Goal: Book appointment/travel/reservation

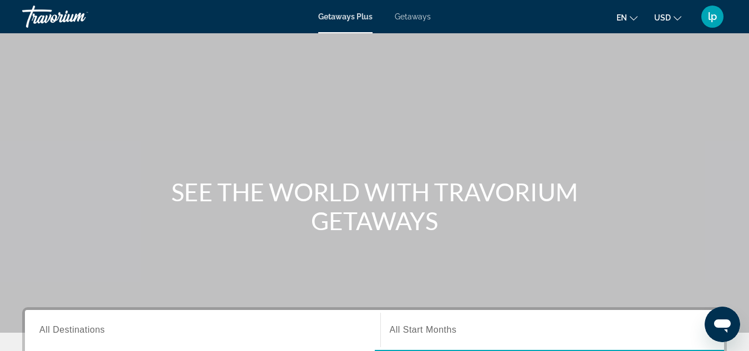
click at [412, 21] on div "Getaways Plus Getaways en English Español Français Italiano Português русский U…" at bounding box center [374, 16] width 749 height 29
click at [414, 19] on span "Getaways" at bounding box center [413, 16] width 36 height 9
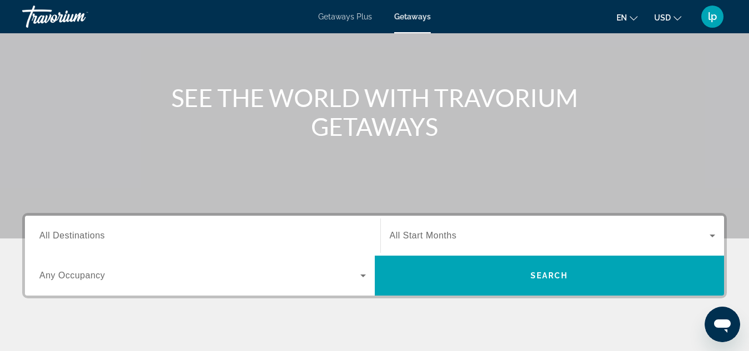
scroll to position [166, 0]
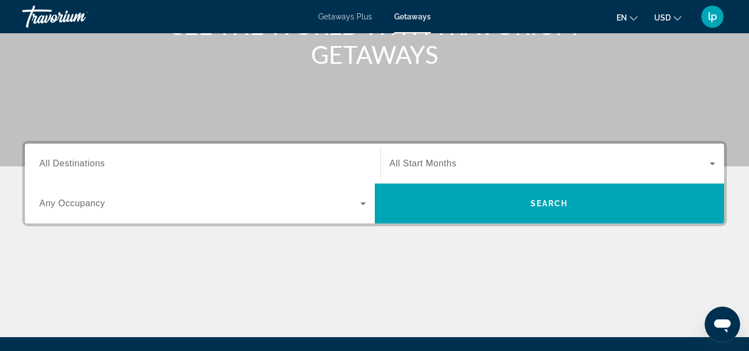
click at [130, 163] on input "Destination All Destinations" at bounding box center [202, 164] width 327 height 13
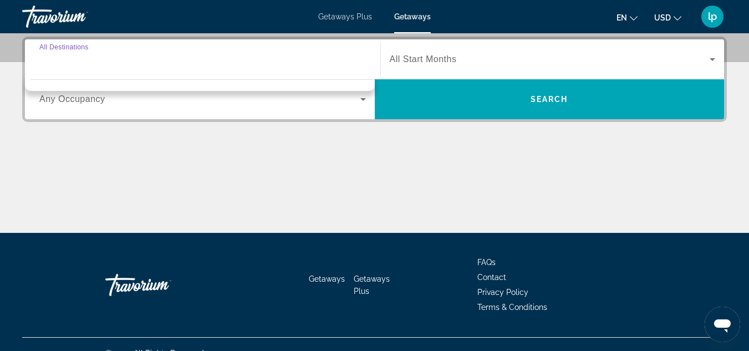
scroll to position [271, 0]
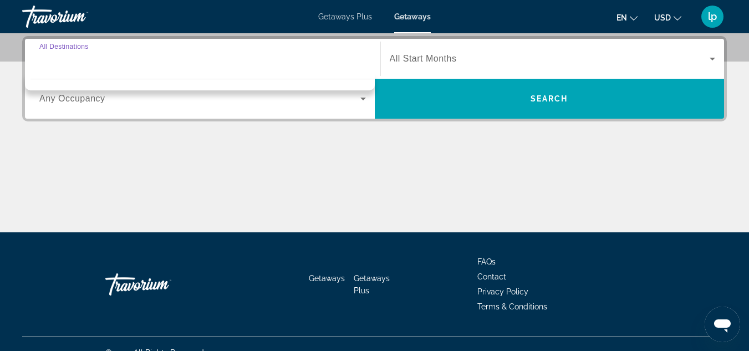
click at [180, 57] on input "Destination All Destinations" at bounding box center [202, 59] width 327 height 13
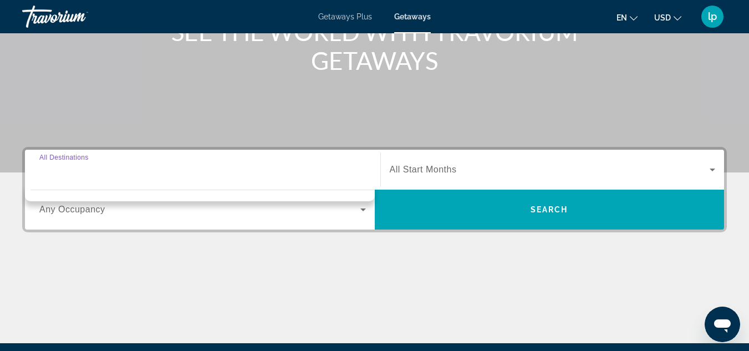
click at [315, 165] on input "Destination All Destinations" at bounding box center [202, 170] width 327 height 13
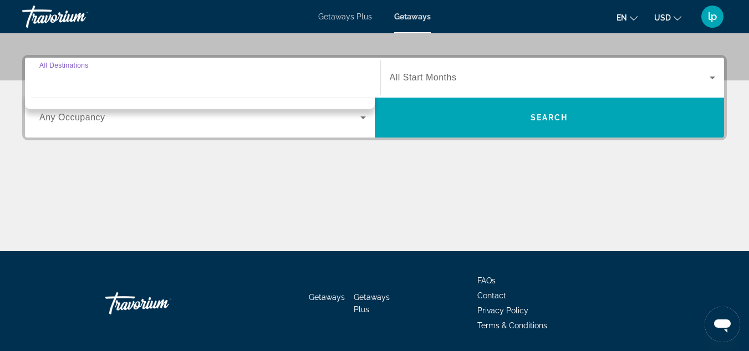
scroll to position [277, 0]
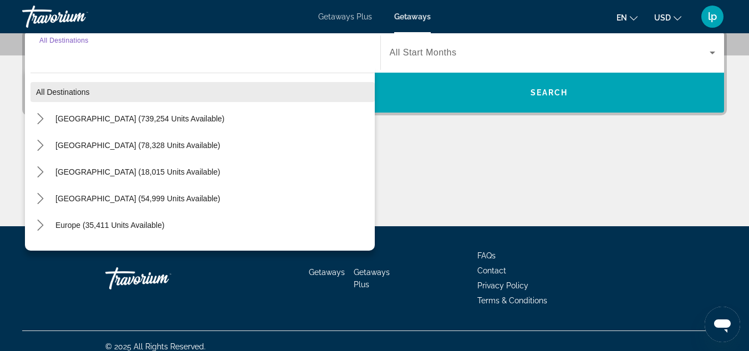
click at [363, 94] on span "Select destination: All destinations" at bounding box center [203, 92] width 344 height 27
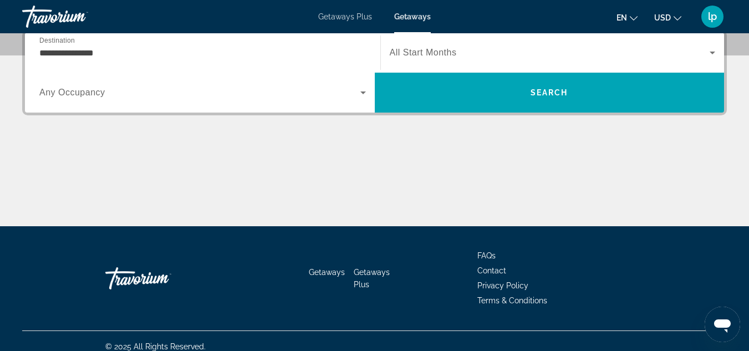
scroll to position [271, 0]
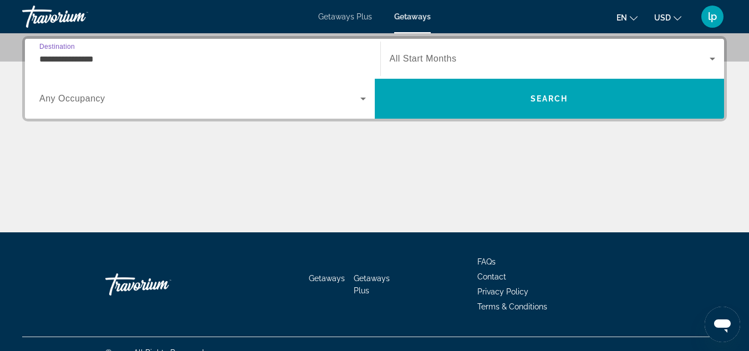
click at [331, 58] on input "**********" at bounding box center [202, 59] width 327 height 13
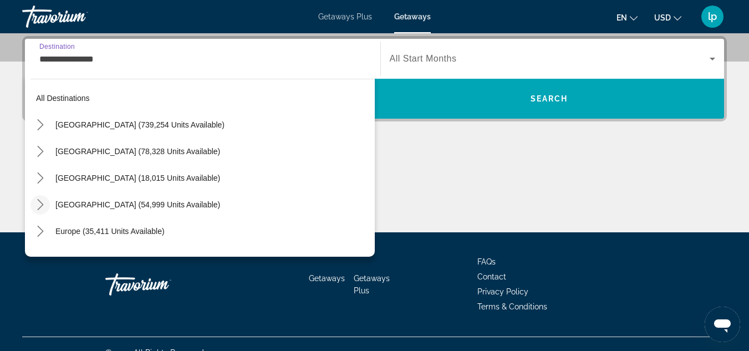
click at [39, 201] on icon "Toggle Caribbean & Atlantic Islands (54,999 units available) submenu" at bounding box center [40, 204] width 6 height 11
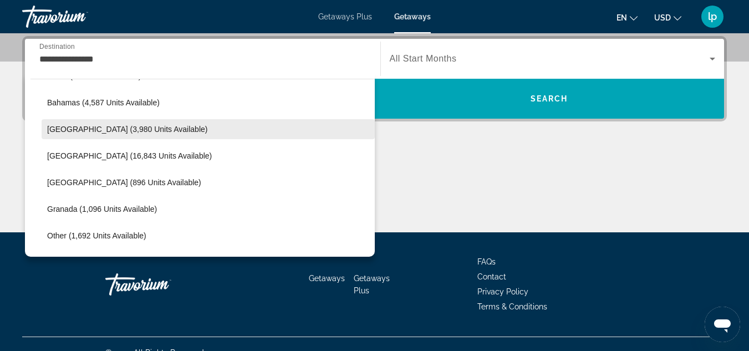
scroll to position [223, 0]
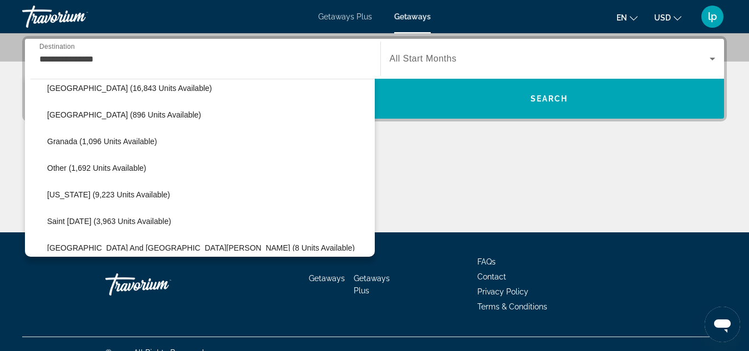
click at [98, 189] on span "Select destination: Puerto Rico (9,223 units available)" at bounding box center [208, 194] width 333 height 27
type input "**********"
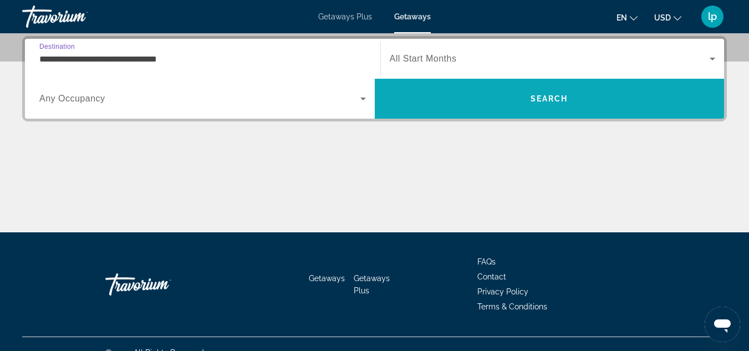
click at [436, 100] on span "Search" at bounding box center [550, 98] width 350 height 27
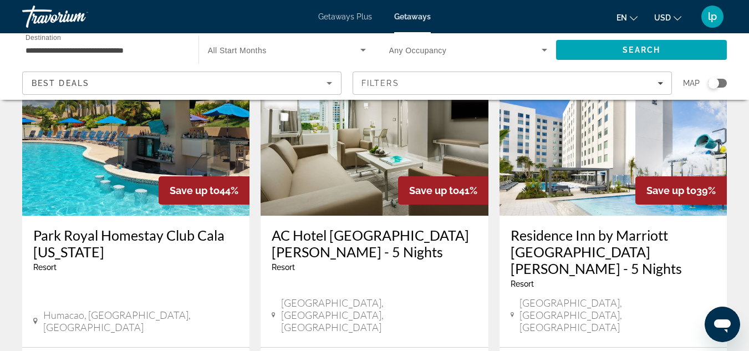
scroll to position [610, 0]
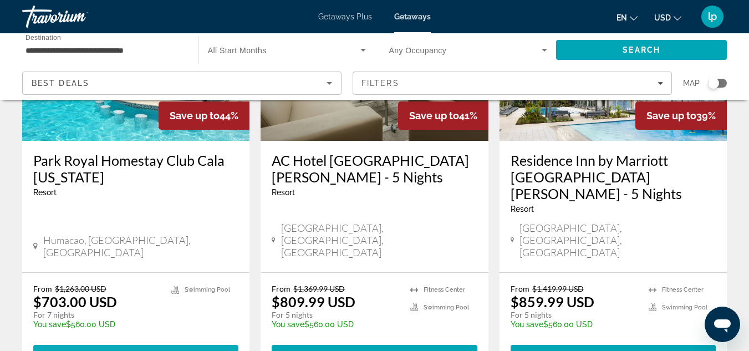
click at [191, 351] on span "( 6 units )" at bounding box center [168, 355] width 49 height 9
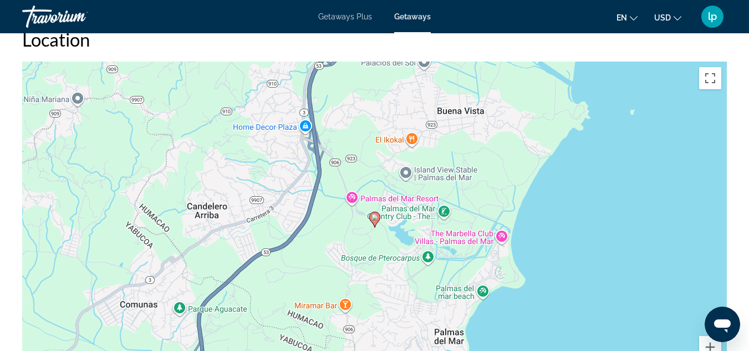
scroll to position [1445, 0]
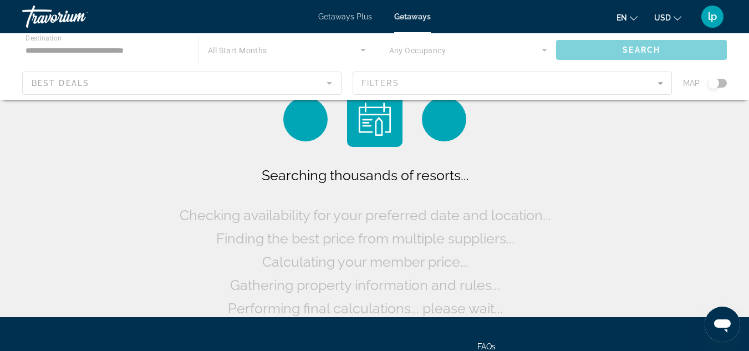
click at [351, 17] on span "Getaways Plus" at bounding box center [345, 16] width 54 height 9
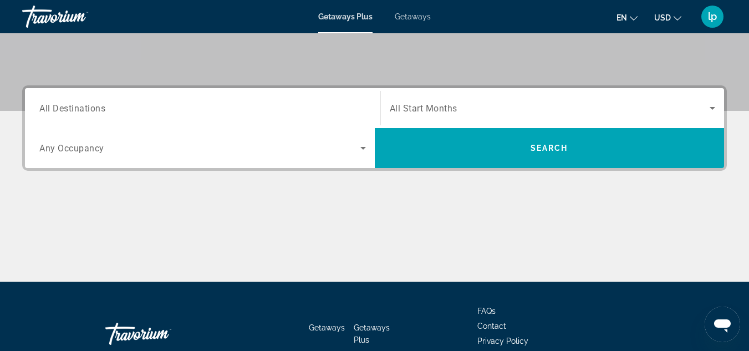
click at [213, 113] on input "Destination All Destinations" at bounding box center [202, 108] width 327 height 13
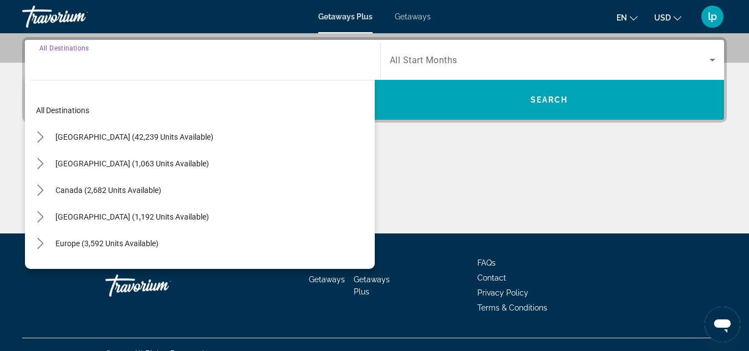
scroll to position [271, 0]
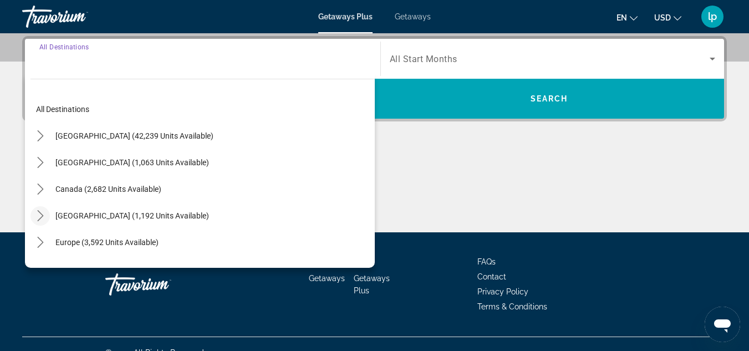
click at [39, 214] on icon "Toggle Caribbean & Atlantic Islands (1,192 units available) submenu" at bounding box center [40, 215] width 11 height 11
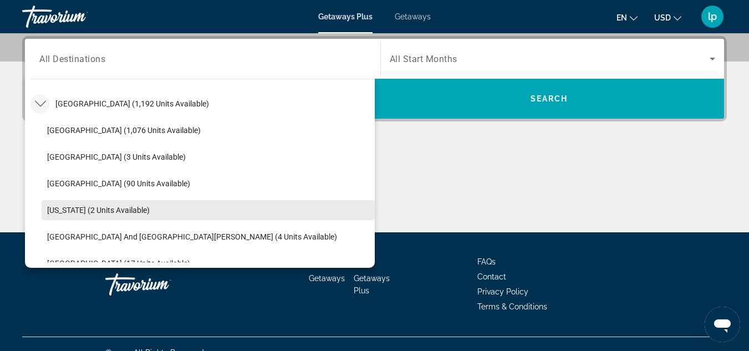
click at [73, 206] on span "[US_STATE] (2 units available)" at bounding box center [98, 210] width 103 height 9
type input "**********"
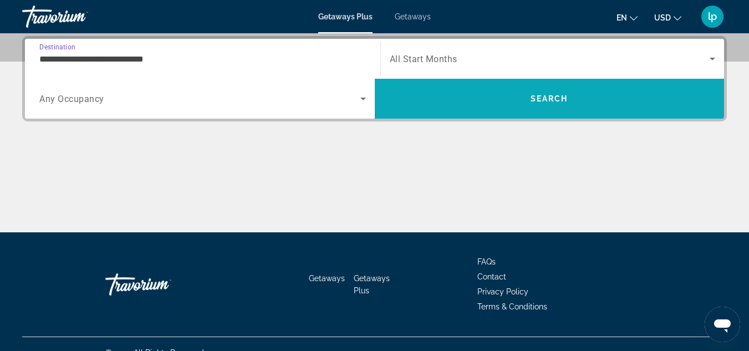
click at [475, 98] on span "Search" at bounding box center [550, 98] width 350 height 27
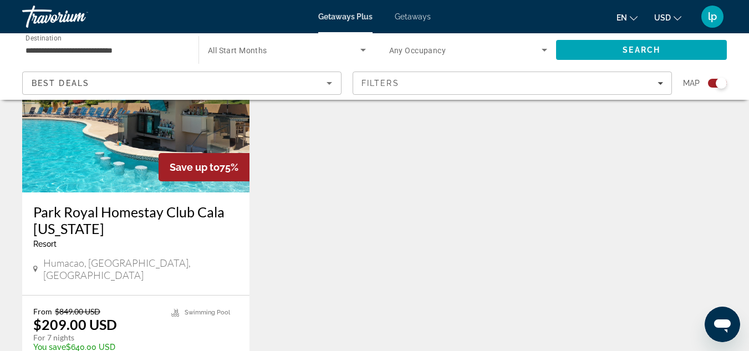
scroll to position [499, 0]
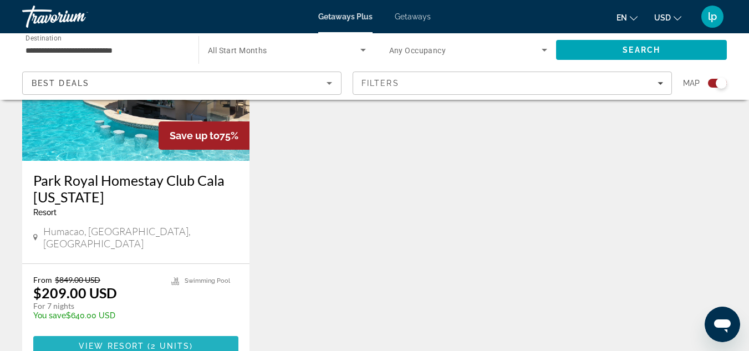
click at [168, 342] on span "2 units" at bounding box center [170, 346] width 39 height 9
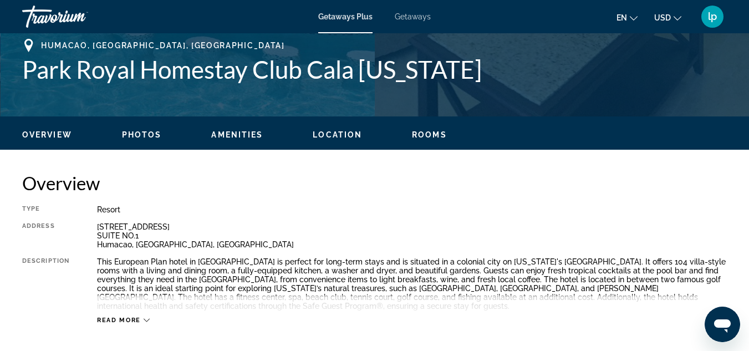
scroll to position [436, 0]
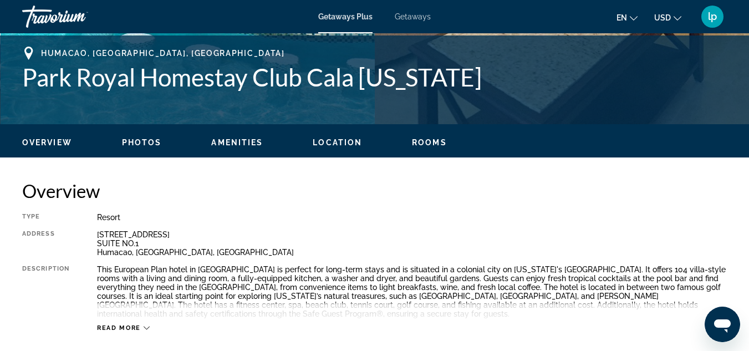
click at [413, 11] on div "Getaways Plus Getaways en English Español Français Italiano Português русский U…" at bounding box center [374, 16] width 749 height 29
click at [417, 16] on span "Getaways" at bounding box center [413, 16] width 36 height 9
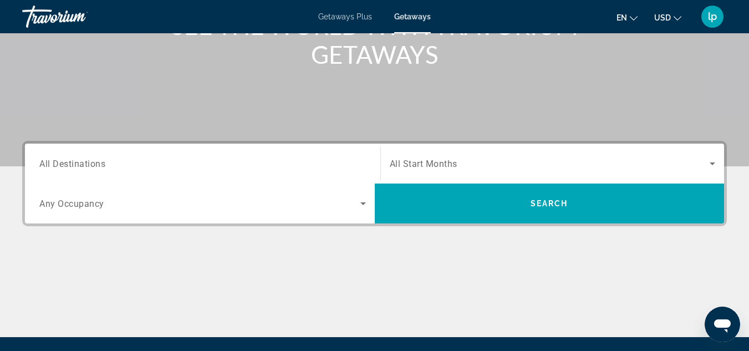
click at [301, 161] on input "Destination All Destinations" at bounding box center [202, 164] width 327 height 13
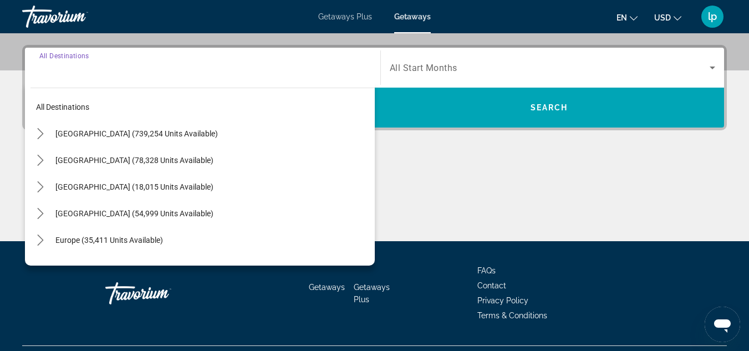
scroll to position [271, 0]
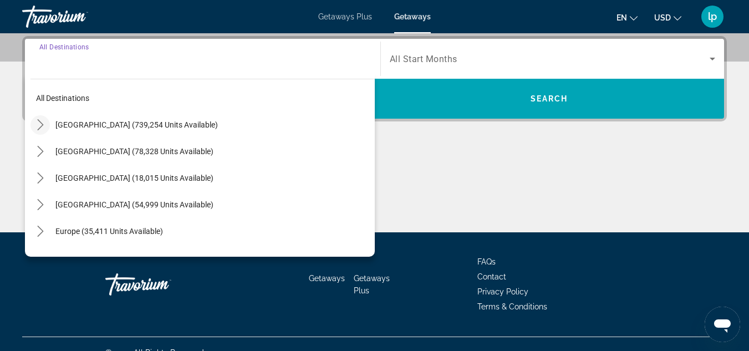
click at [38, 117] on mat-icon "Toggle United States (739,254 units available) submenu" at bounding box center [40, 124] width 19 height 19
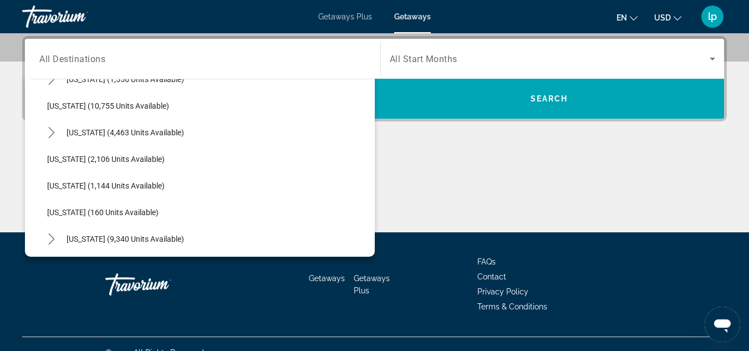
scroll to position [476, 0]
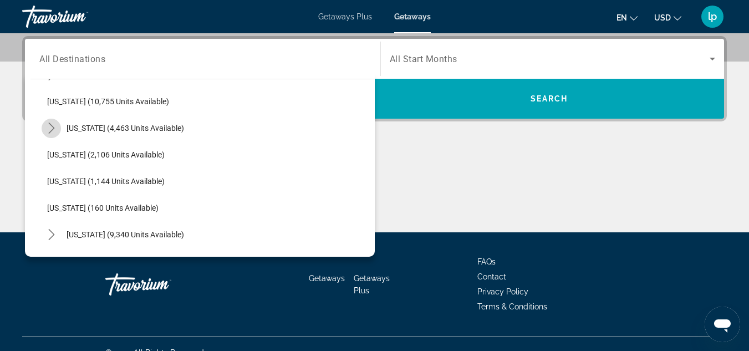
click at [44, 128] on mat-icon "Toggle Massachusetts (4,463 units available) submenu" at bounding box center [51, 128] width 19 height 19
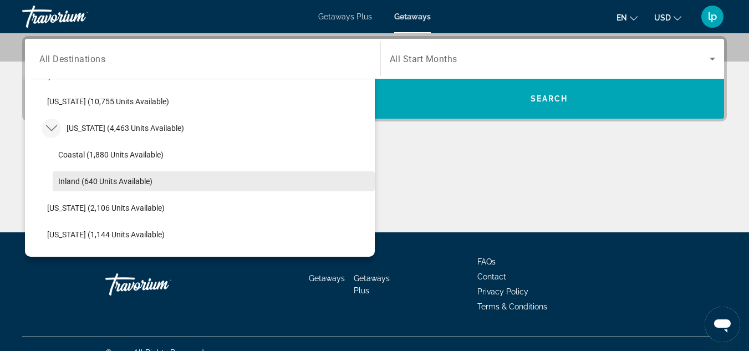
click at [124, 175] on span "Select destination: Inland (640 units available)" at bounding box center [214, 181] width 322 height 27
type input "**********"
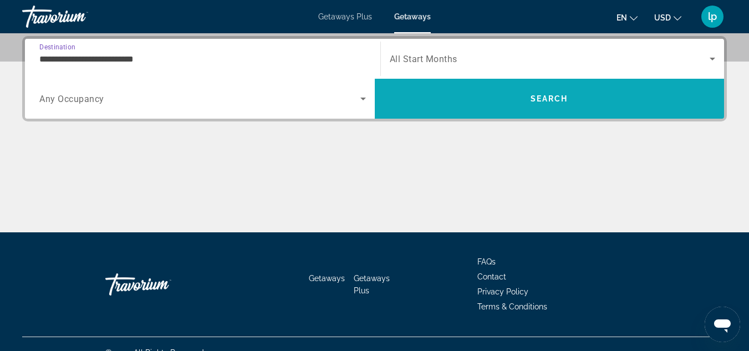
click at [544, 95] on span "Search" at bounding box center [550, 98] width 38 height 9
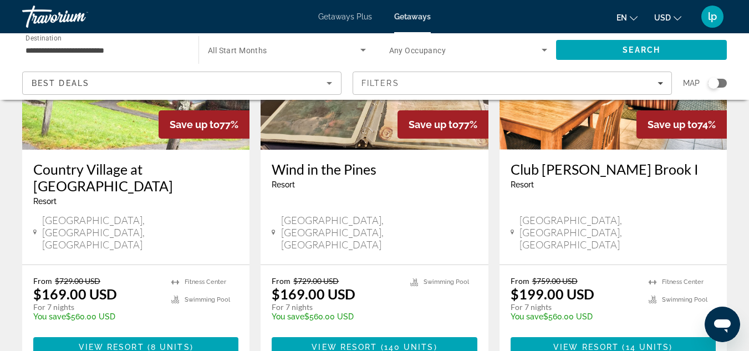
scroll to position [111, 0]
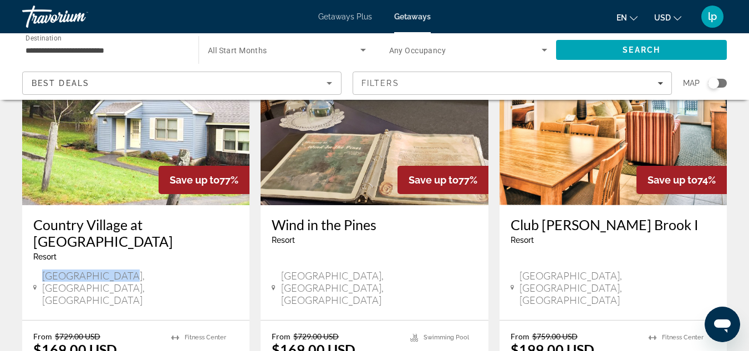
drag, startPoint x: 45, startPoint y: 258, endPoint x: 134, endPoint y: 259, distance: 88.2
click at [134, 270] on div "[GEOGRAPHIC_DATA], [GEOGRAPHIC_DATA], [GEOGRAPHIC_DATA]" at bounding box center [135, 288] width 205 height 37
copy span "[GEOGRAPHIC_DATA], [GEOGRAPHIC_DATA], [GEOGRAPHIC_DATA]"
drag, startPoint x: 75, startPoint y: 257, endPoint x: 46, endPoint y: 236, distance: 36.2
click at [46, 252] on span "Resort" at bounding box center [44, 256] width 23 height 9
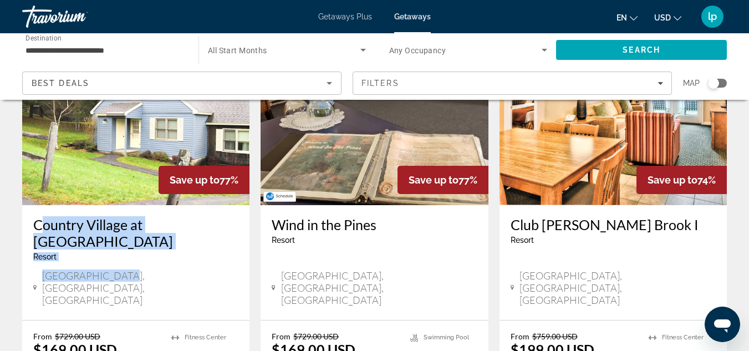
drag, startPoint x: 28, startPoint y: 222, endPoint x: 200, endPoint y: 266, distance: 176.9
click at [200, 266] on div "Country Village at [GEOGRAPHIC_DATA] - This is an adults only resort [GEOGRAPHI…" at bounding box center [135, 262] width 227 height 115
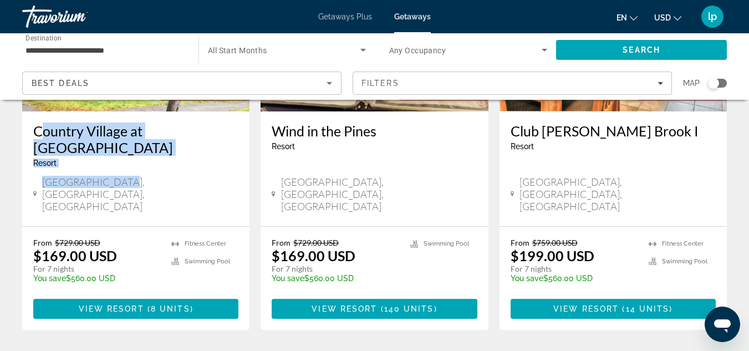
scroll to position [222, 0]
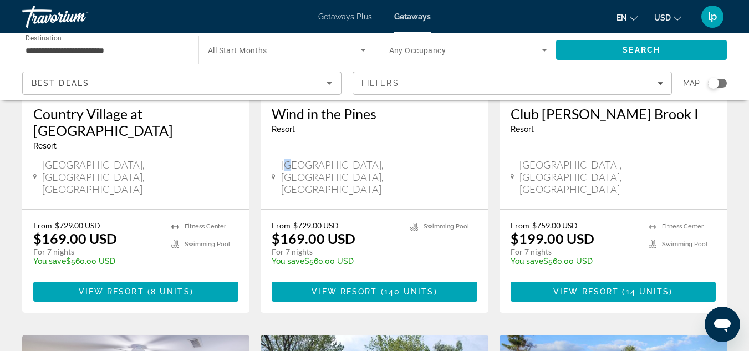
click at [293, 159] on span "[GEOGRAPHIC_DATA], [GEOGRAPHIC_DATA], [GEOGRAPHIC_DATA]" at bounding box center [379, 177] width 196 height 37
drag, startPoint x: 283, startPoint y: 146, endPoint x: 416, endPoint y: 144, distance: 132.6
click at [416, 159] on div "[GEOGRAPHIC_DATA], [GEOGRAPHIC_DATA], [GEOGRAPHIC_DATA]" at bounding box center [374, 177] width 205 height 37
copy span "[GEOGRAPHIC_DATA], [GEOGRAPHIC_DATA], [GEOGRAPHIC_DATA]"
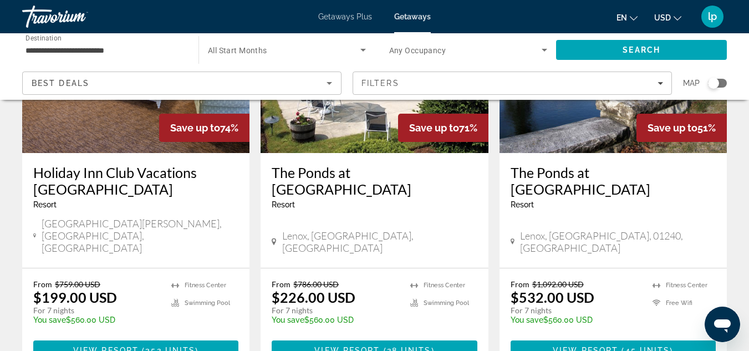
scroll to position [555, 0]
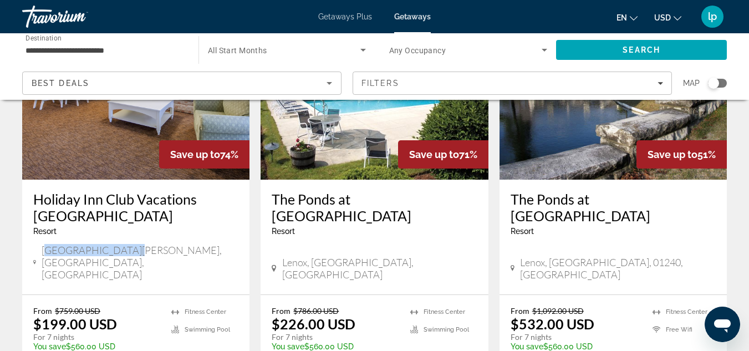
drag, startPoint x: 50, startPoint y: 211, endPoint x: 136, endPoint y: 211, distance: 86.0
click at [136, 244] on div "[GEOGRAPHIC_DATA][PERSON_NAME], [GEOGRAPHIC_DATA], [GEOGRAPHIC_DATA]" at bounding box center [135, 262] width 205 height 37
click at [139, 244] on div "[GEOGRAPHIC_DATA][PERSON_NAME], [GEOGRAPHIC_DATA], [GEOGRAPHIC_DATA]" at bounding box center [135, 262] width 205 height 37
drag, startPoint x: 44, startPoint y: 210, endPoint x: 107, endPoint y: 211, distance: 63.3
click at [136, 244] on div "[GEOGRAPHIC_DATA][PERSON_NAME], [GEOGRAPHIC_DATA], [GEOGRAPHIC_DATA]" at bounding box center [135, 262] width 205 height 37
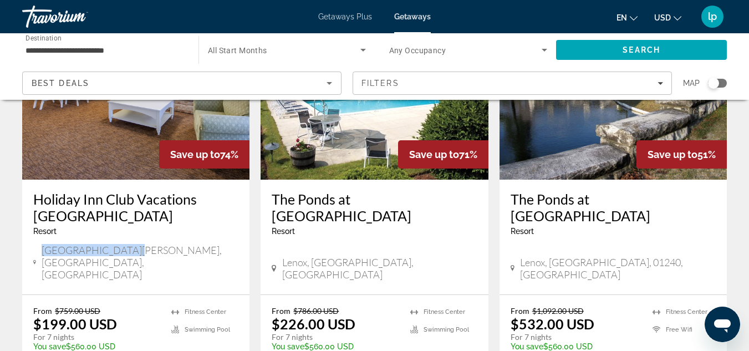
copy span "[GEOGRAPHIC_DATA][PERSON_NAME], [GEOGRAPHIC_DATA], [GEOGRAPHIC_DATA]"
drag, startPoint x: 283, startPoint y: 208, endPoint x: 366, endPoint y: 208, distance: 82.6
click at [366, 256] on div "Lenox, [GEOGRAPHIC_DATA], [GEOGRAPHIC_DATA]" at bounding box center [374, 268] width 205 height 24
copy span "Lenox, [GEOGRAPHIC_DATA], [GEOGRAPHIC_DATA]"
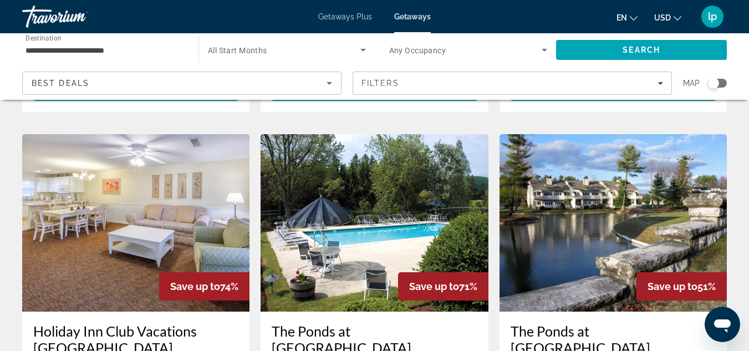
scroll to position [388, 0]
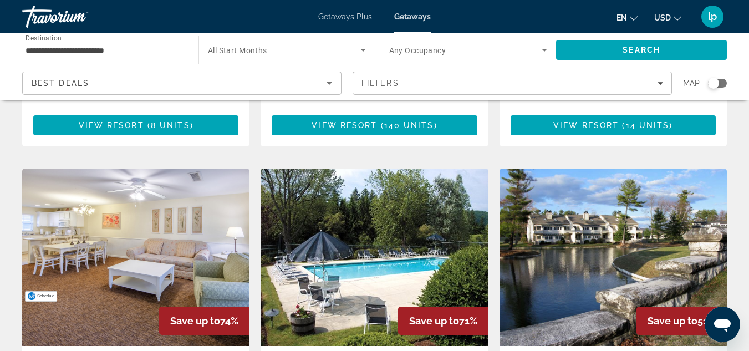
click at [167, 191] on img "Main content" at bounding box center [135, 257] width 227 height 177
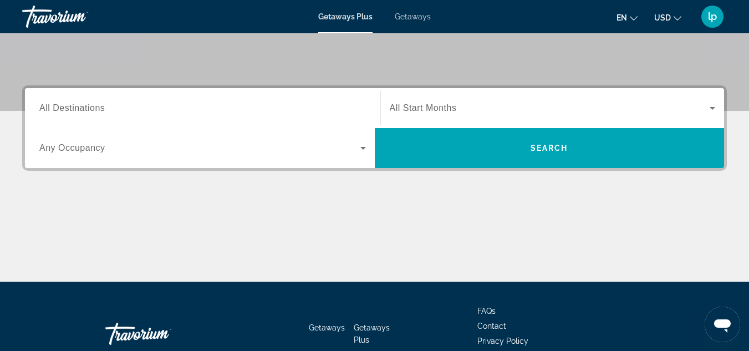
click at [231, 119] on div "Search widget" at bounding box center [202, 109] width 327 height 32
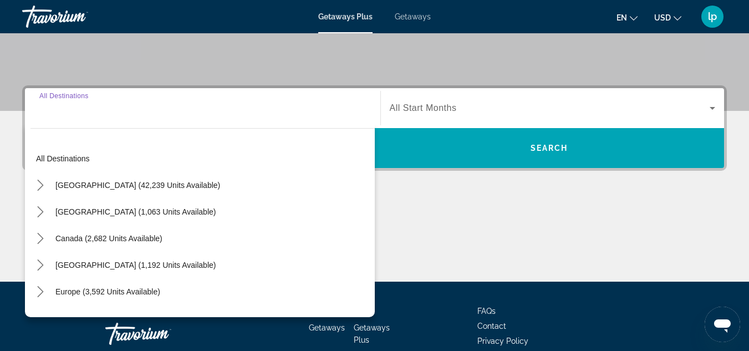
scroll to position [271, 0]
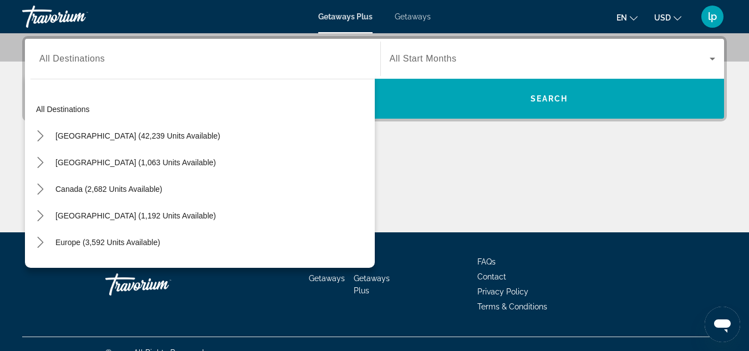
click at [405, 17] on span "Getaways" at bounding box center [413, 16] width 36 height 9
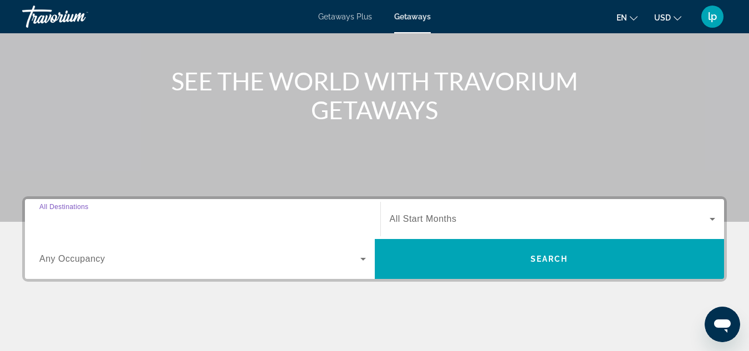
click at [98, 213] on input "Destination All Destinations" at bounding box center [202, 219] width 327 height 13
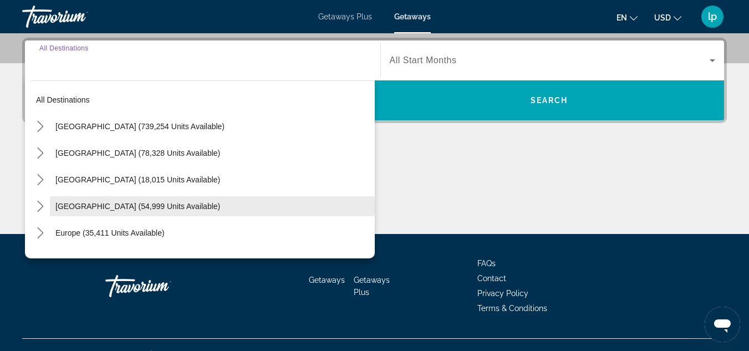
scroll to position [271, 0]
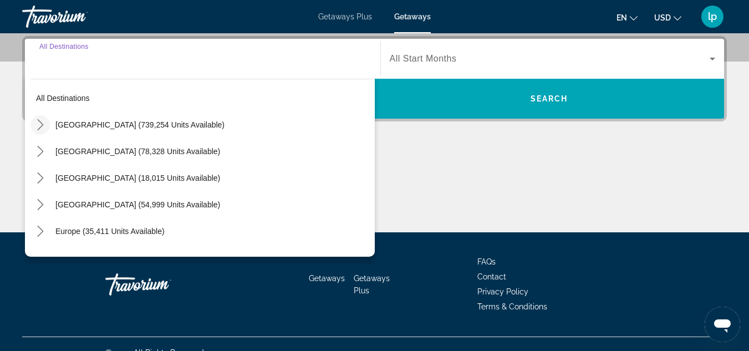
click at [43, 124] on icon "Toggle United States (739,254 units available) submenu" at bounding box center [40, 124] width 11 height 11
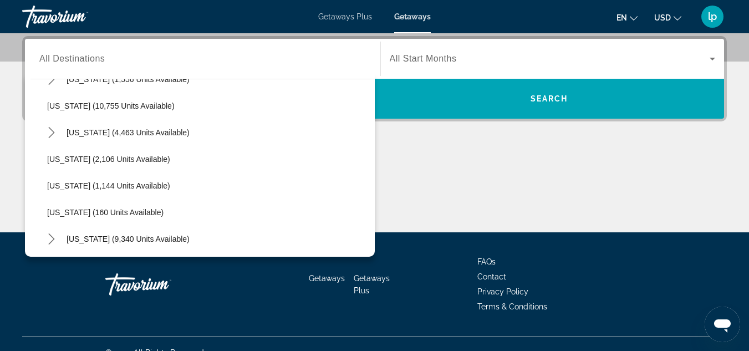
scroll to position [476, 0]
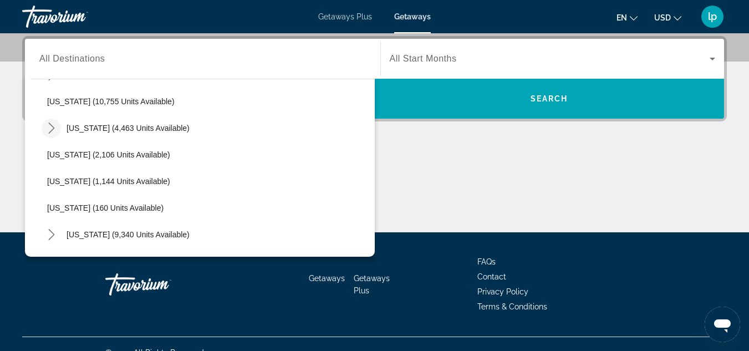
click at [47, 129] on icon "Toggle Massachusetts (4,463 units available) submenu" at bounding box center [51, 128] width 11 height 11
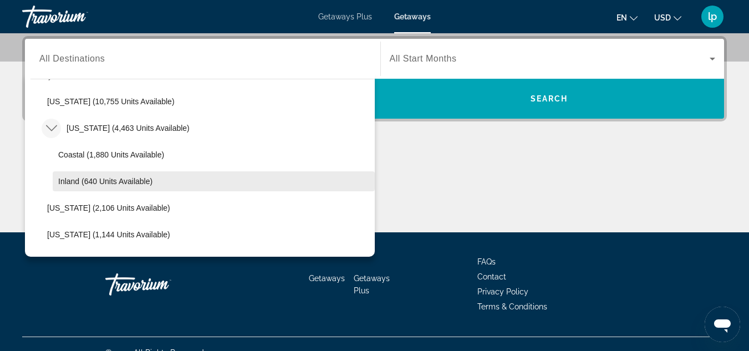
click at [105, 181] on span "Inland (640 units available)" at bounding box center [105, 181] width 94 height 9
type input "**********"
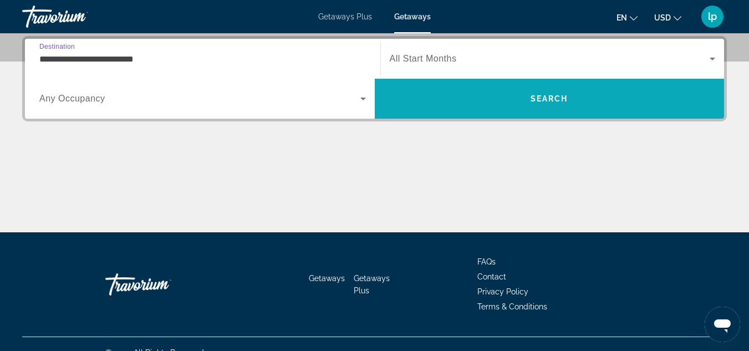
click at [455, 107] on span "Search" at bounding box center [550, 98] width 350 height 27
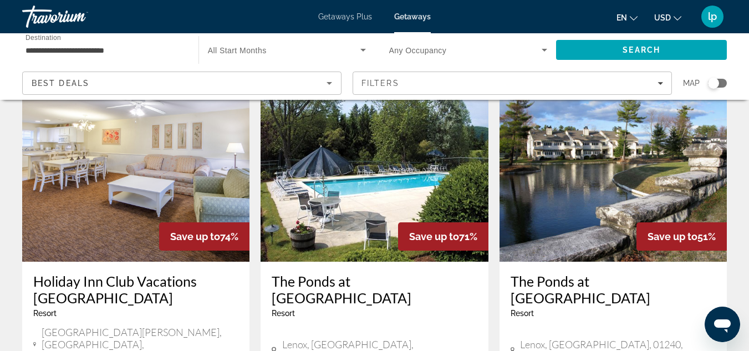
scroll to position [444, 0]
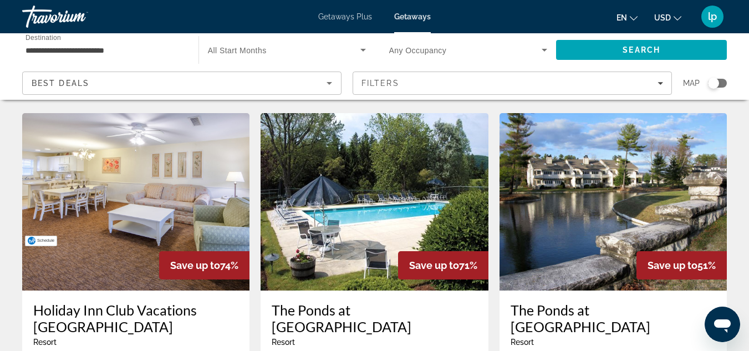
click at [97, 170] on img "Main content" at bounding box center [135, 201] width 227 height 177
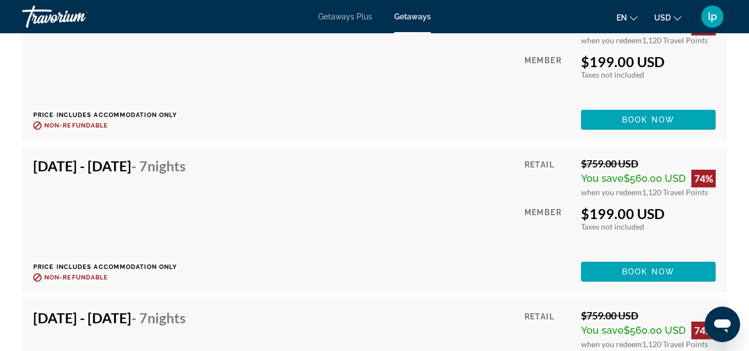
scroll to position [2662, 0]
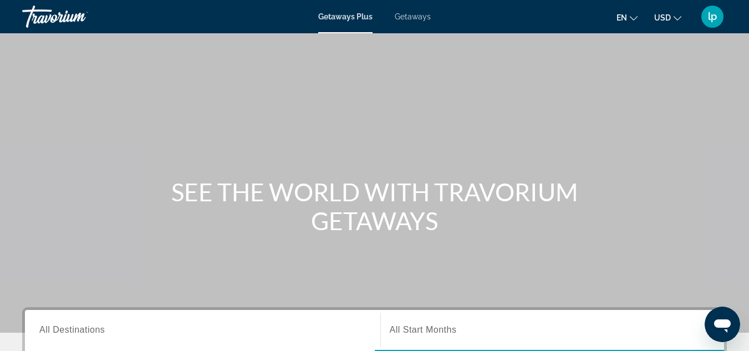
click at [423, 17] on span "Getaways" at bounding box center [413, 16] width 36 height 9
click at [334, 13] on span "Getaways Plus" at bounding box center [345, 16] width 54 height 9
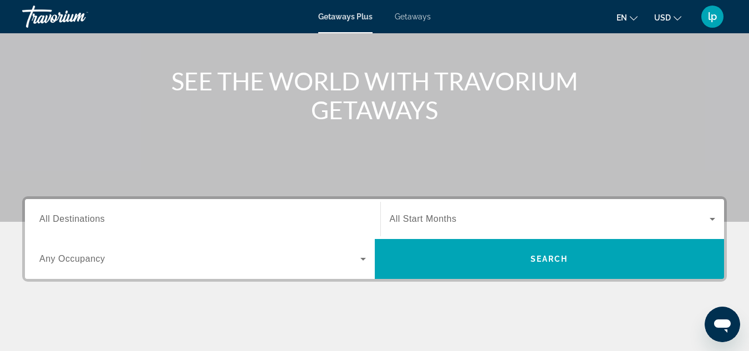
click at [179, 222] on input "Destination All Destinations" at bounding box center [202, 219] width 327 height 13
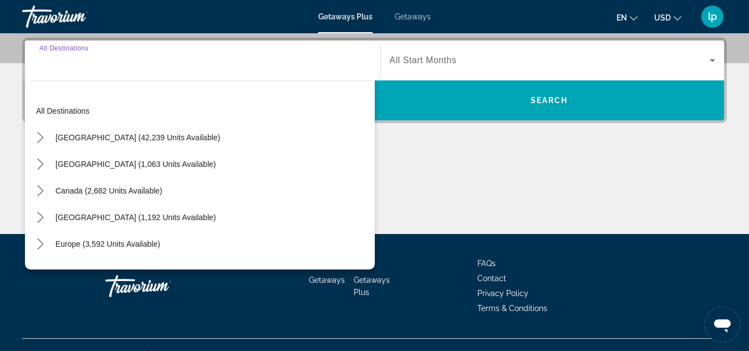
scroll to position [271, 0]
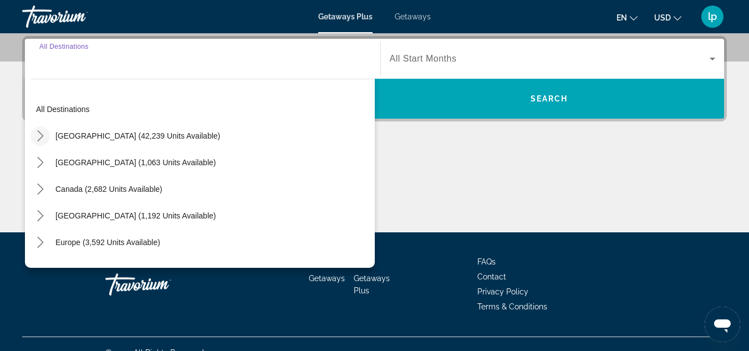
click at [35, 135] on icon "Toggle United States (42,239 units available) submenu" at bounding box center [40, 135] width 11 height 11
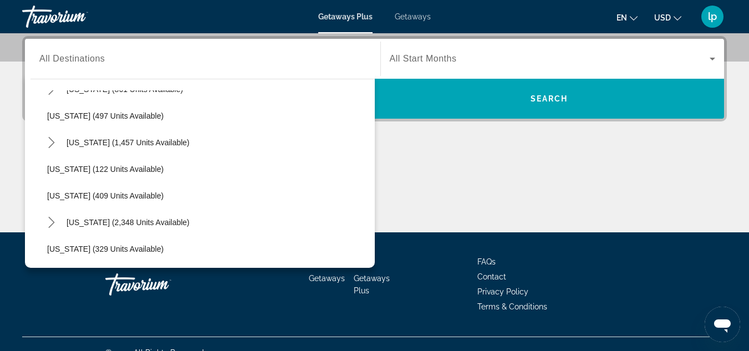
scroll to position [476, 0]
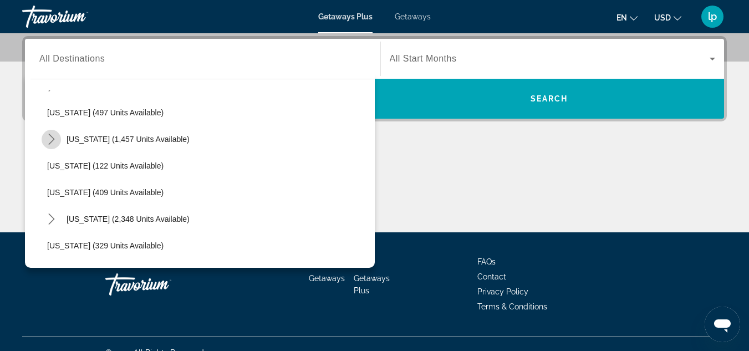
click at [50, 134] on icon "Toggle Massachusetts (1,457 units available) submenu" at bounding box center [51, 139] width 11 height 11
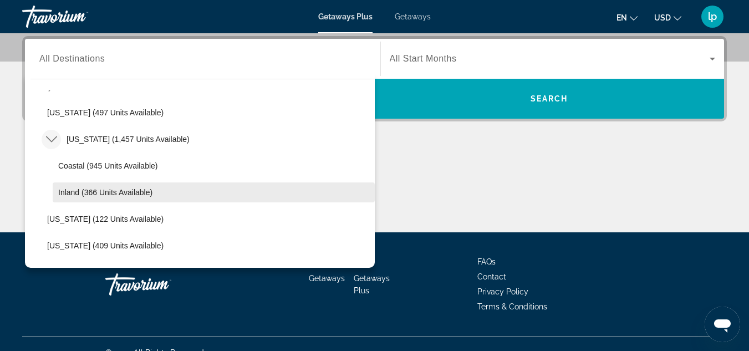
click at [102, 192] on span "Inland (366 units available)" at bounding box center [105, 192] width 94 height 9
type input "**********"
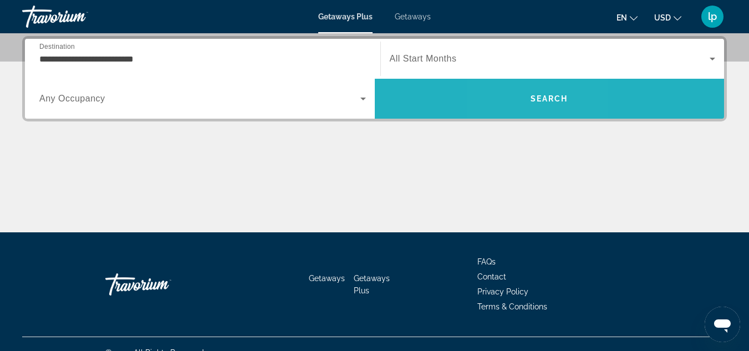
click at [526, 110] on span "Search" at bounding box center [550, 98] width 350 height 27
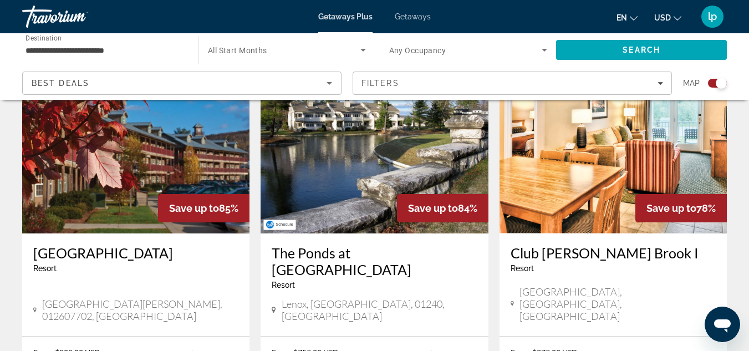
scroll to position [444, 0]
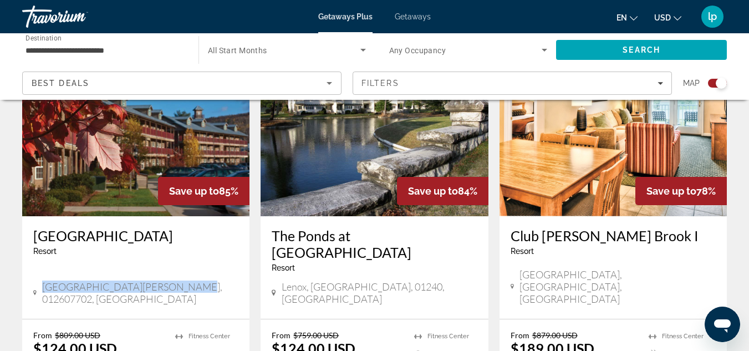
drag, startPoint x: 45, startPoint y: 267, endPoint x: 191, endPoint y: 265, distance: 145.9
click at [191, 281] on div "[GEOGRAPHIC_DATA][PERSON_NAME], 012607702, [GEOGRAPHIC_DATA]" at bounding box center [135, 293] width 205 height 24
copy span "[GEOGRAPHIC_DATA][PERSON_NAME], 012607702, [GEOGRAPHIC_DATA]"
drag, startPoint x: 33, startPoint y: 235, endPoint x: 184, endPoint y: 237, distance: 151.4
click at [184, 237] on div "Oak N' Spruce Resort Resort - This is an adults only resort South Lee, MA, 0126…" at bounding box center [135, 267] width 227 height 103
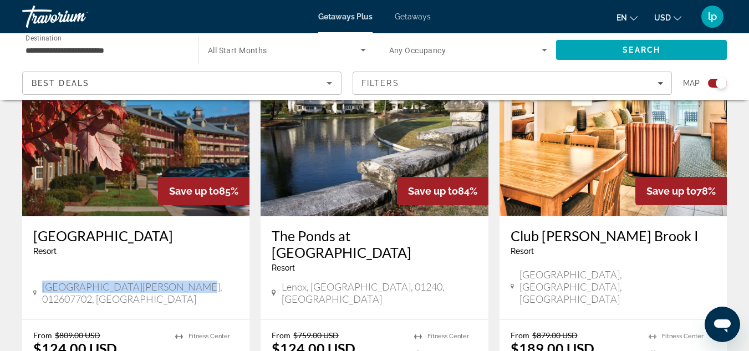
copy h3 "[GEOGRAPHIC_DATA]"
